Goal: Information Seeking & Learning: Learn about a topic

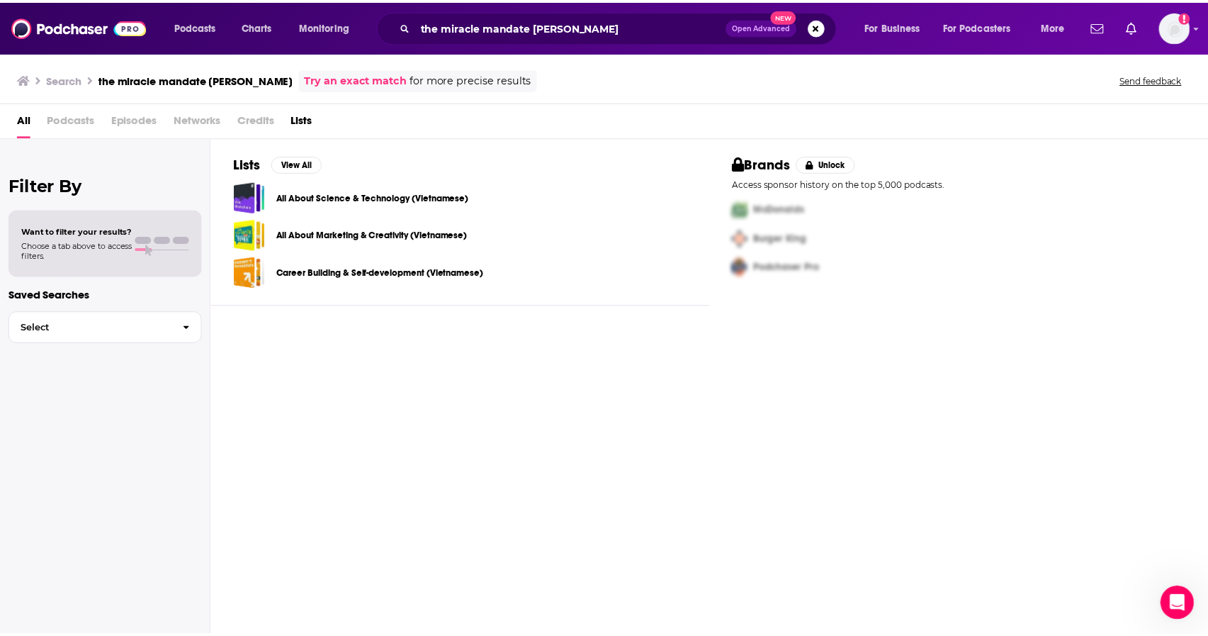
scroll to position [225, 0]
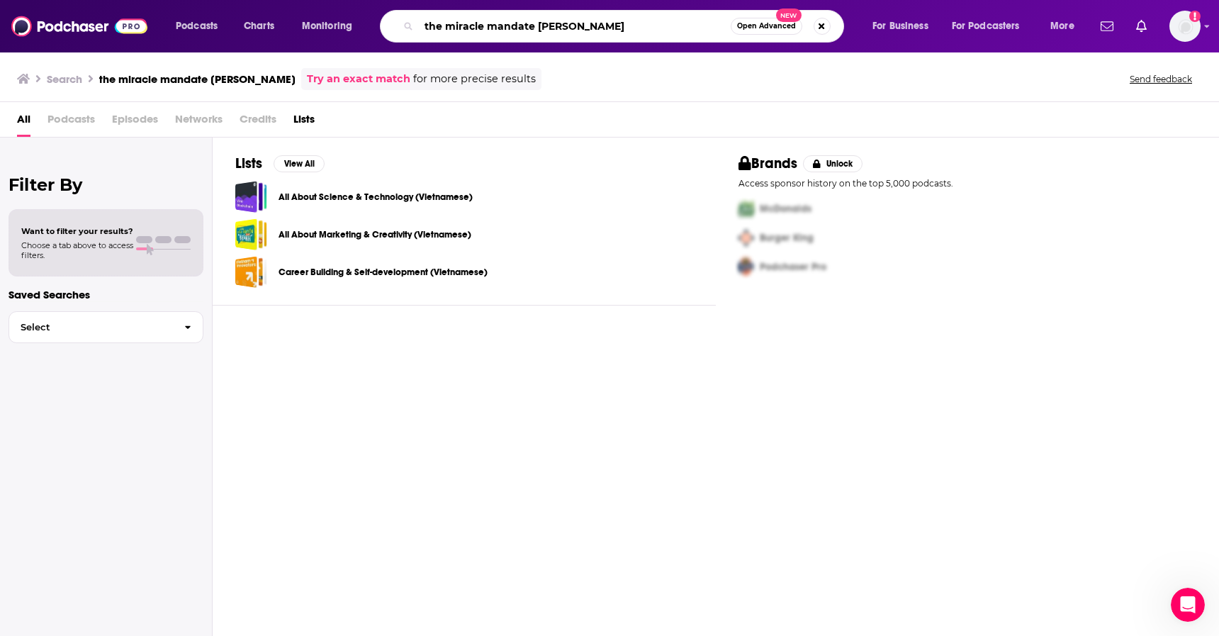
click at [582, 33] on input "the miracle mandate [PERSON_NAME]" at bounding box center [575, 26] width 312 height 23
type input "the [PERSON_NAME] show"
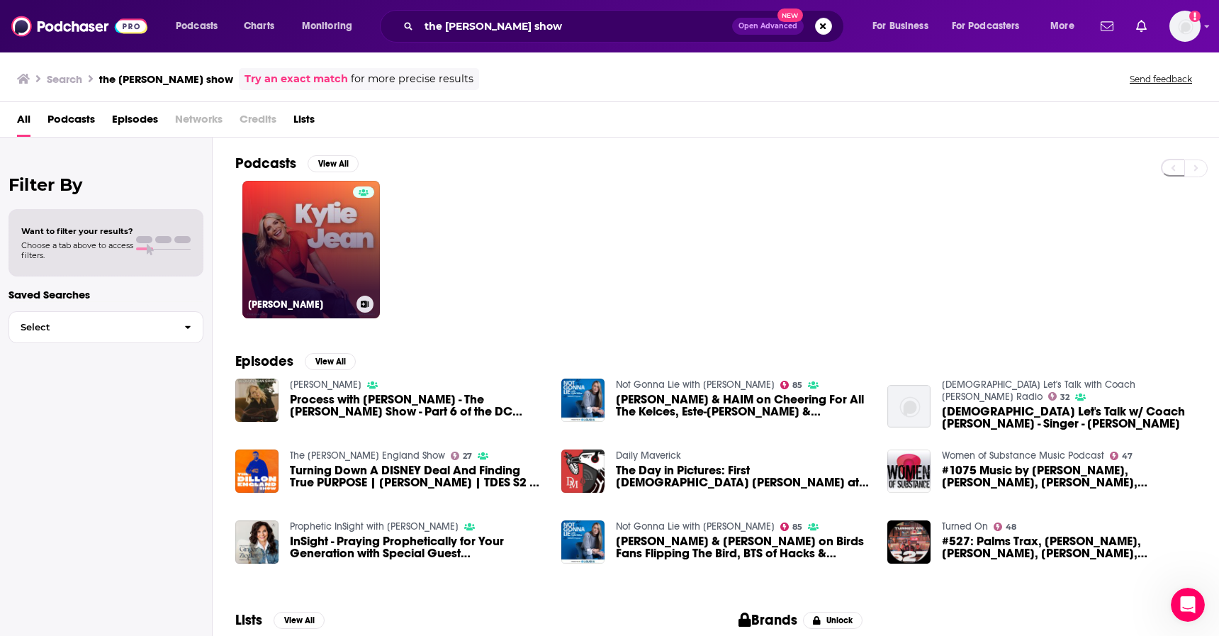
click at [338, 245] on link "[PERSON_NAME]" at bounding box center [310, 249] width 137 height 137
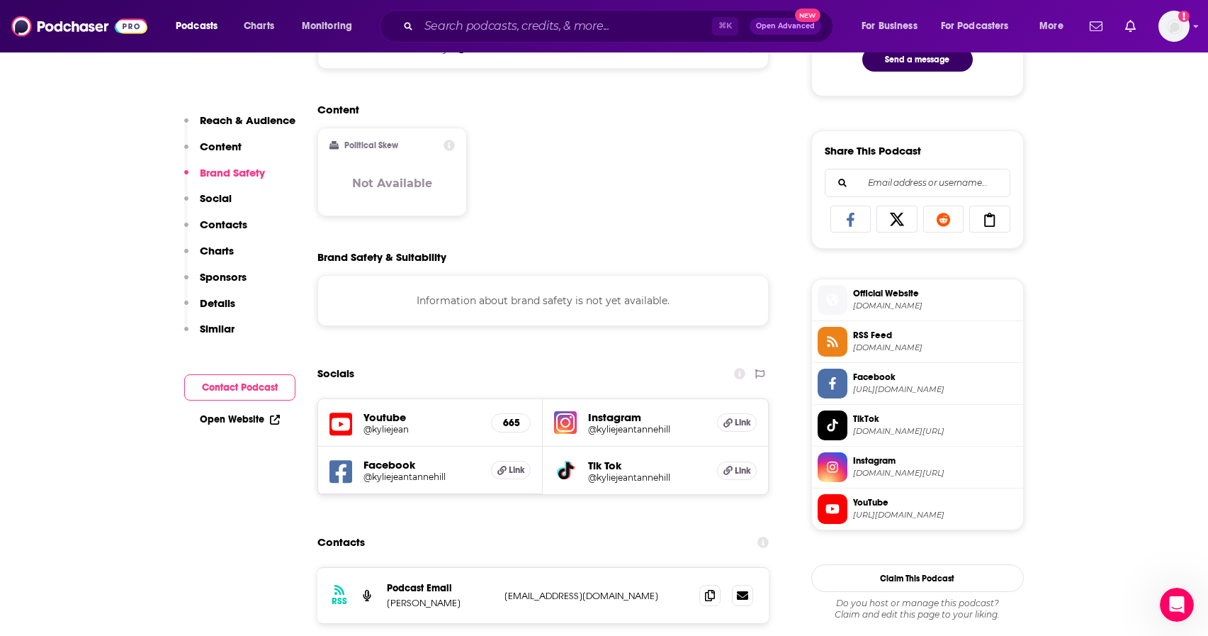
scroll to position [913, 0]
click at [395, 466] on h5 "Facebook" at bounding box center [422, 462] width 117 height 13
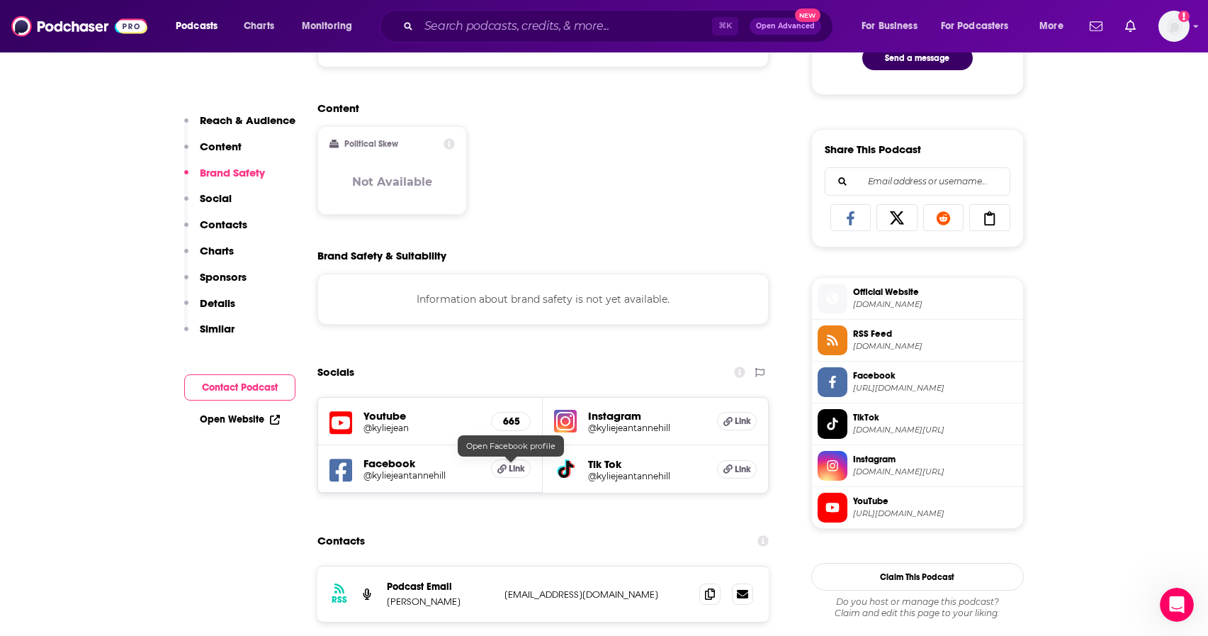
click at [512, 473] on span "Link" at bounding box center [517, 468] width 16 height 11
